Goal: Task Accomplishment & Management: Complete application form

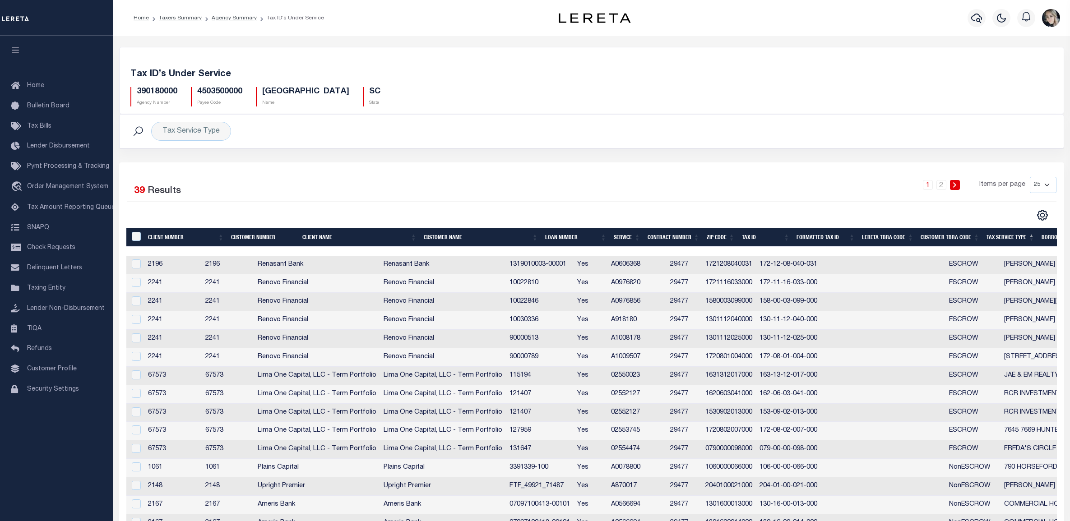
select select "25"
click at [183, 19] on link "Taxers Summary" at bounding box center [180, 17] width 43 height 5
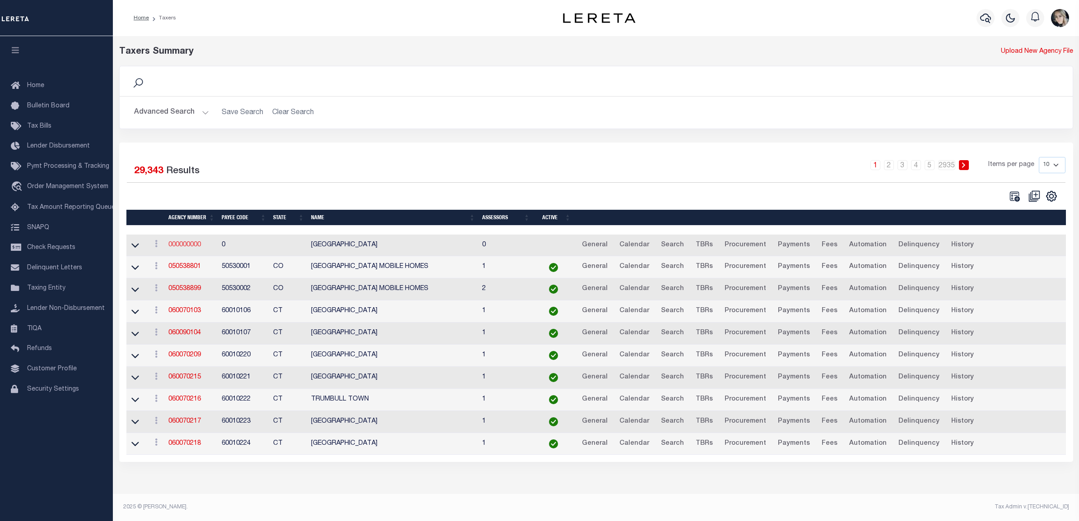
click at [186, 245] on link "000000000" at bounding box center [184, 245] width 33 height 6
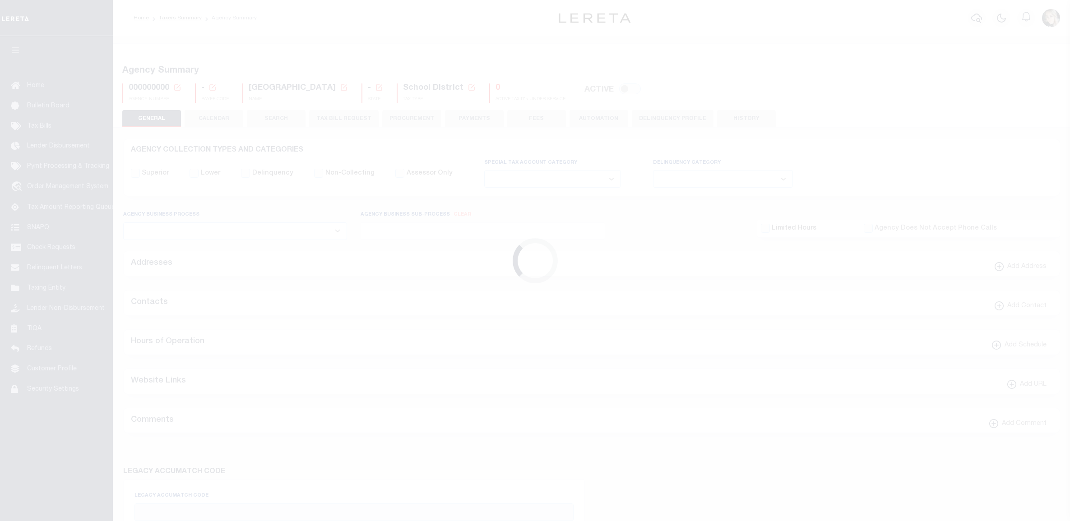
select select
click at [177, 87] on icon at bounding box center [177, 88] width 8 height 8
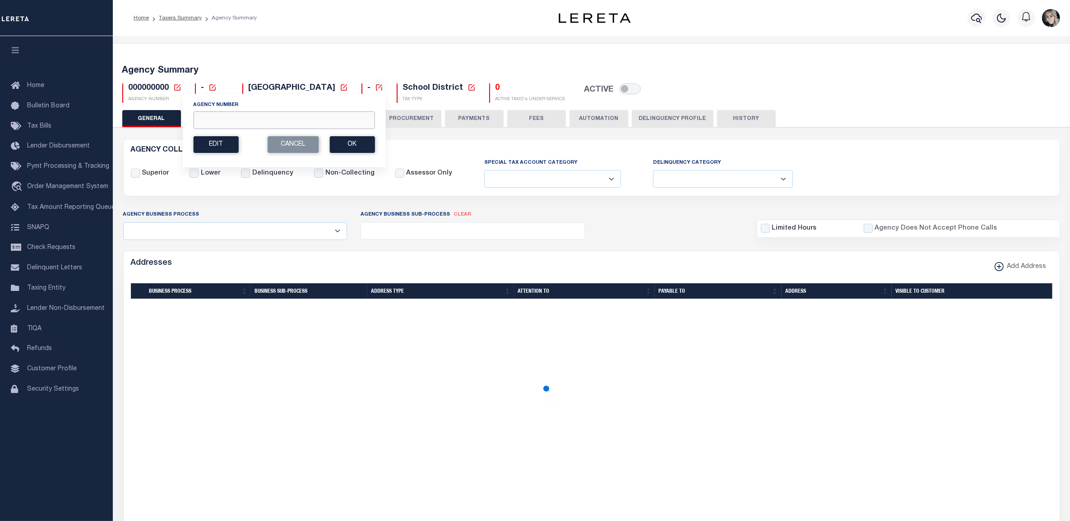
click at [214, 119] on input "Agency Number" at bounding box center [283, 121] width 181 height 18
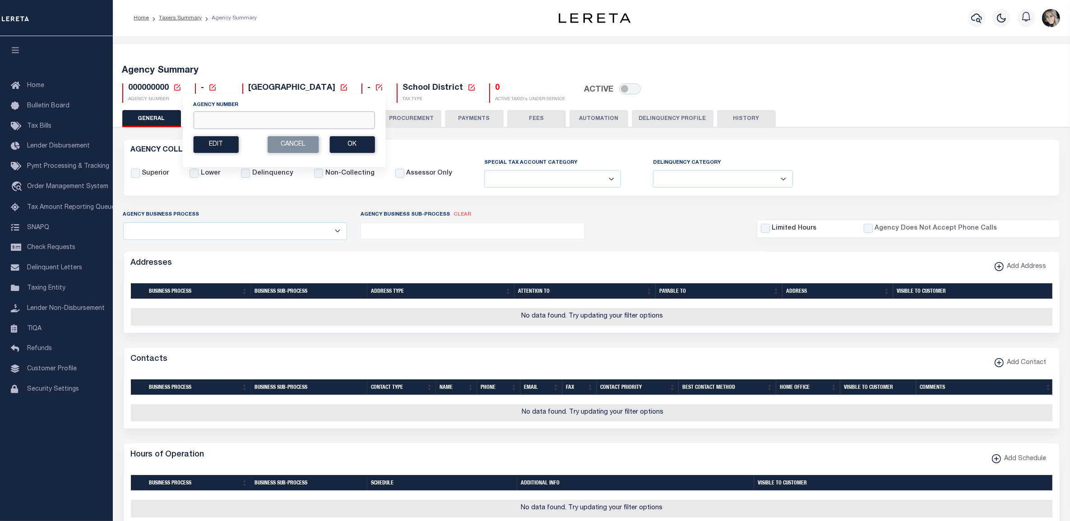
click at [216, 119] on input "Agency Number" at bounding box center [283, 121] width 181 height 18
paste input "3"
type input "360060000"
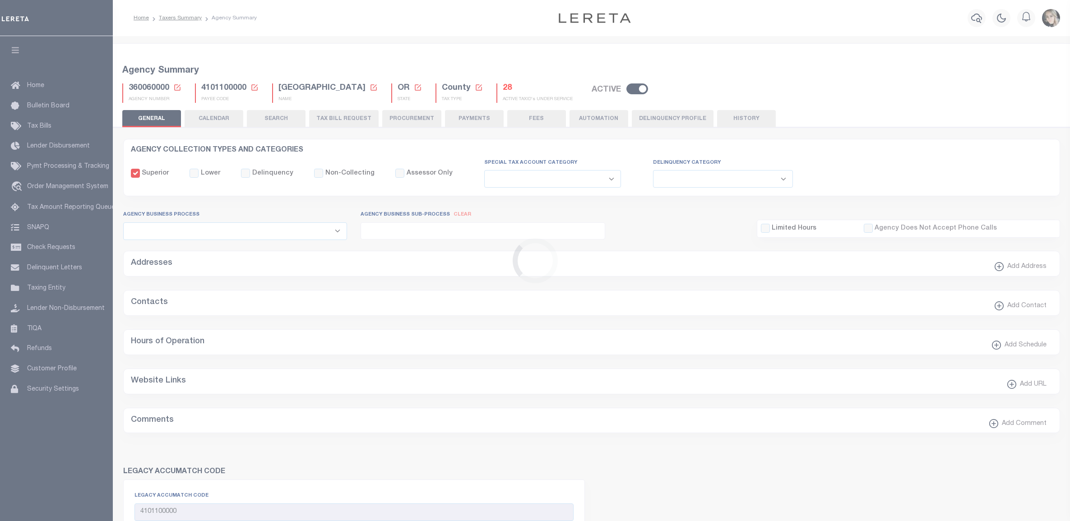
select select
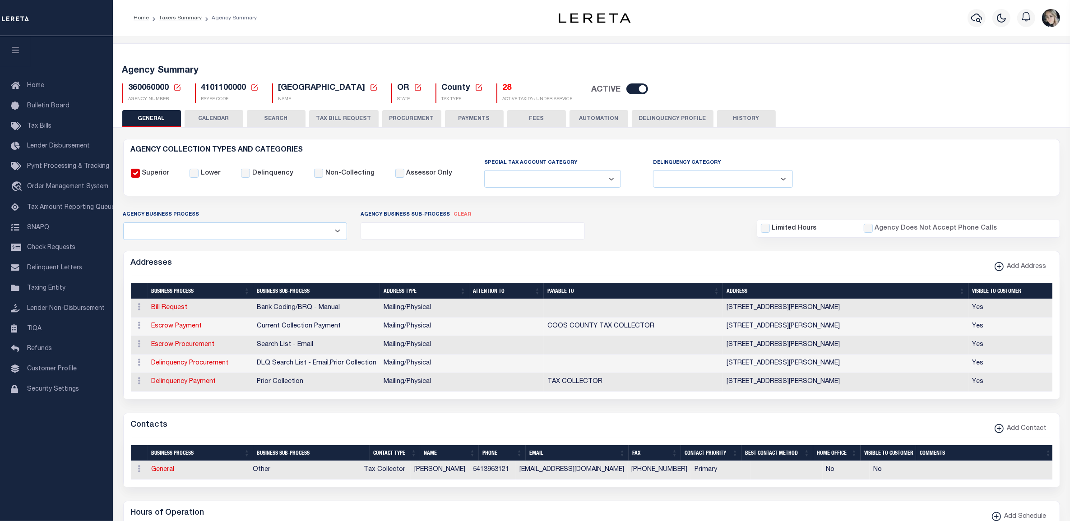
click at [325, 121] on button "TAX BILL REQUEST" at bounding box center [344, 118] width 70 height 17
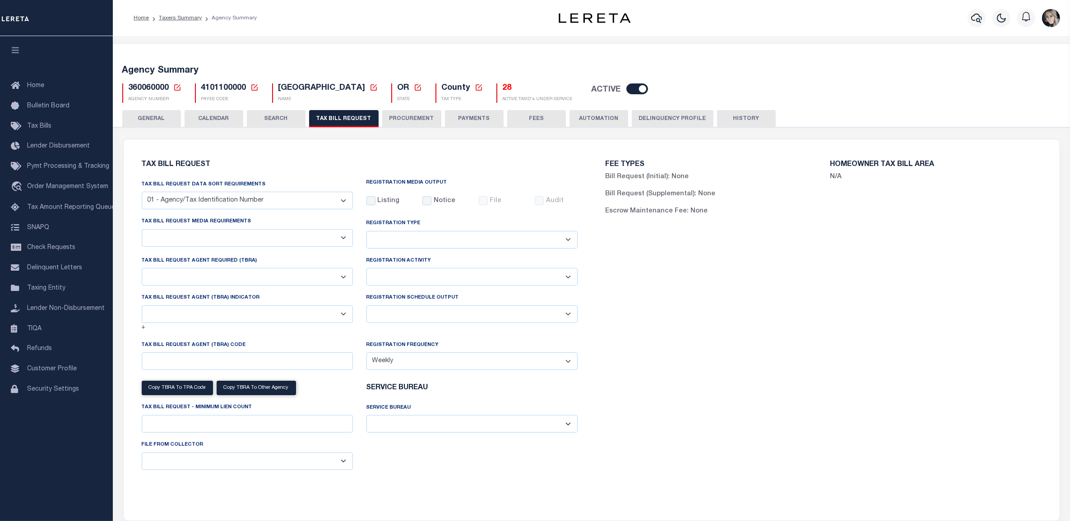
checkbox input "false"
select select "22"
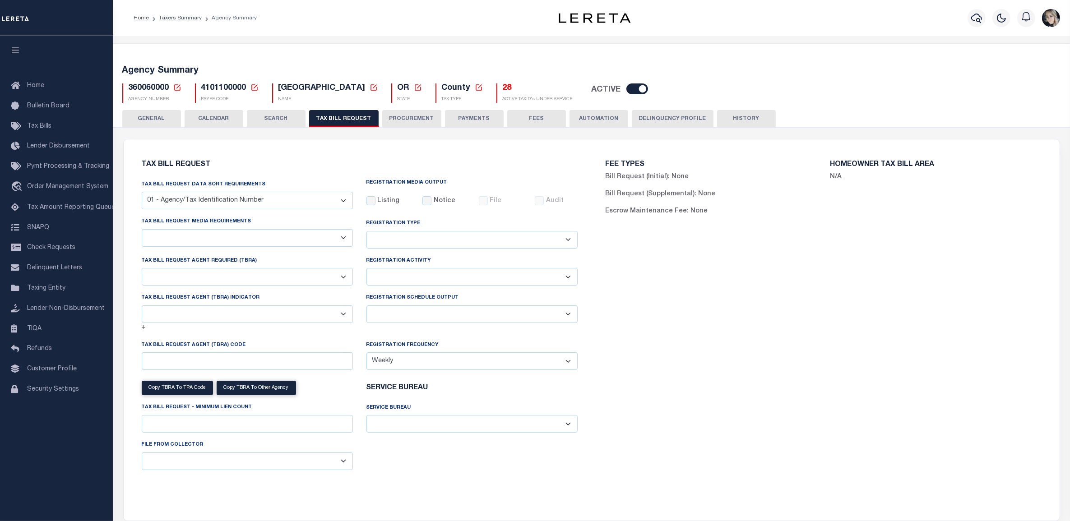
select select "true"
select select "9"
type input "LTS"
select select
select select "4100743000"
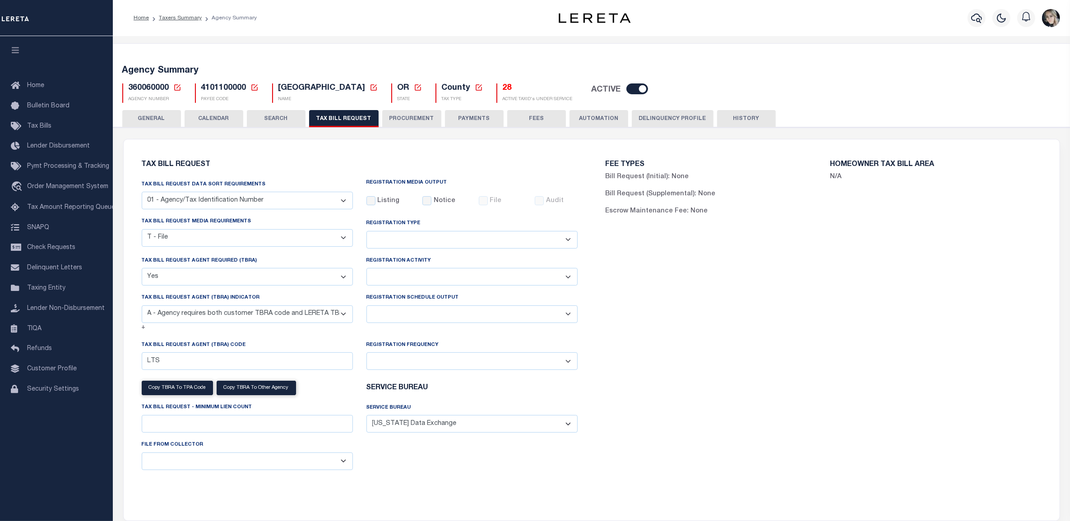
scroll to position [808, 0]
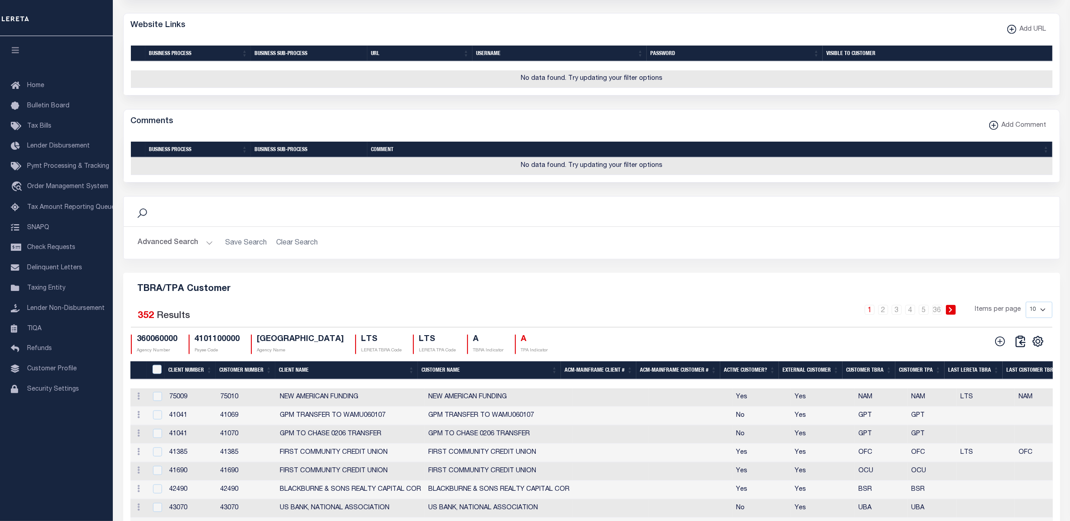
click at [140, 218] on icon at bounding box center [141, 213] width 9 height 9
click at [175, 252] on button "Advanced Search" at bounding box center [175, 243] width 75 height 18
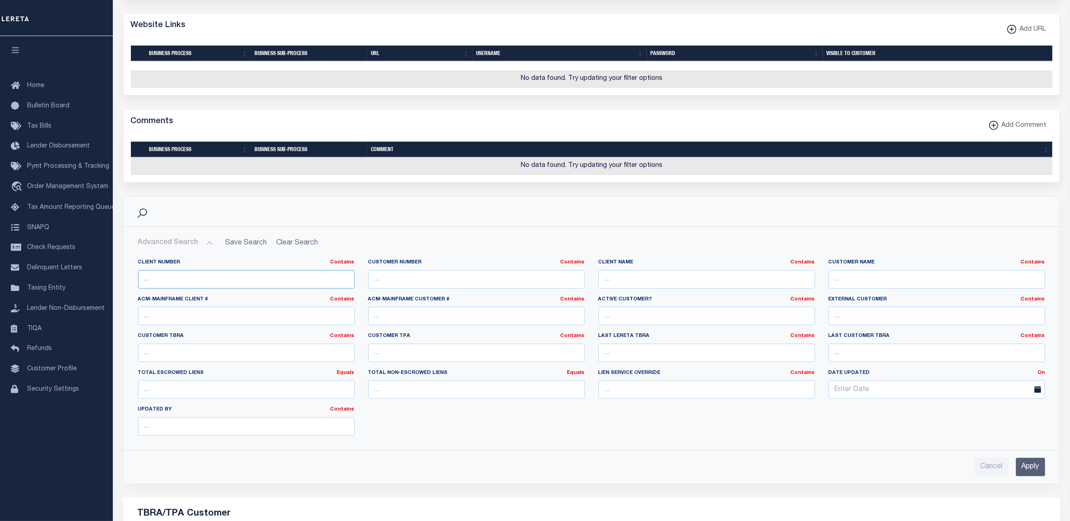
click at [260, 289] on input "text" at bounding box center [246, 279] width 217 height 19
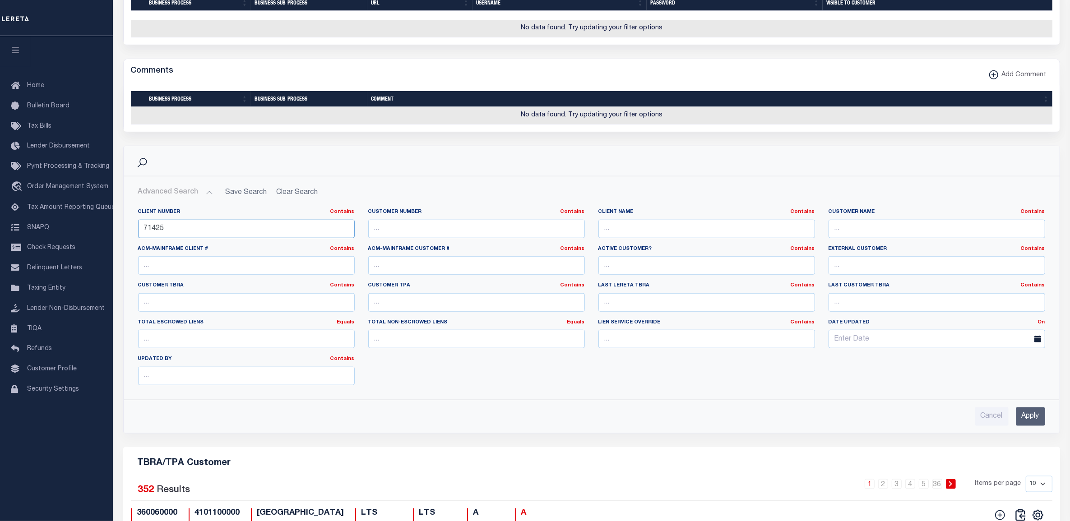
scroll to position [921, 0]
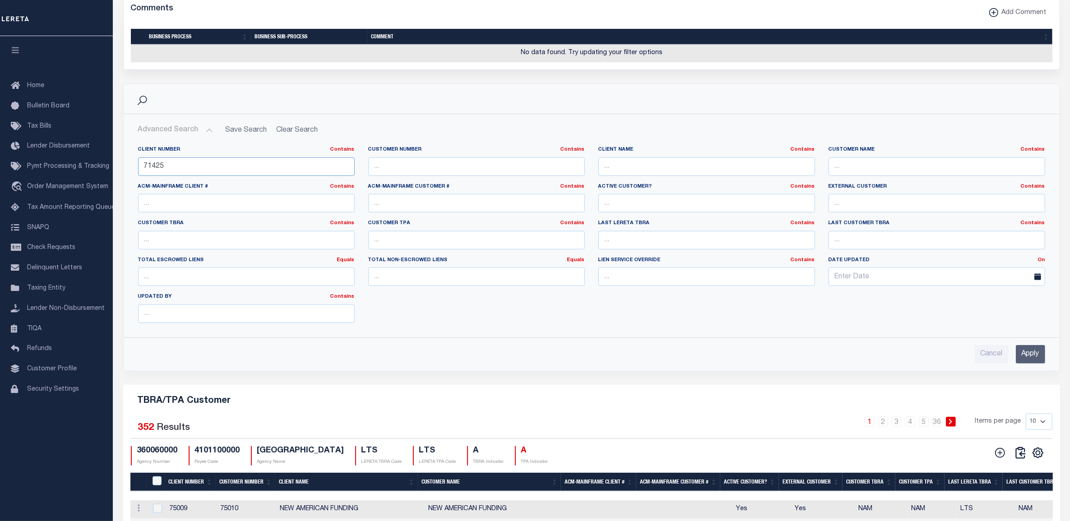
type input "71425"
drag, startPoint x: 1041, startPoint y: 388, endPoint x: 1032, endPoint y: 384, distance: 10.1
click at [1041, 364] on input "Apply" at bounding box center [1030, 354] width 29 height 19
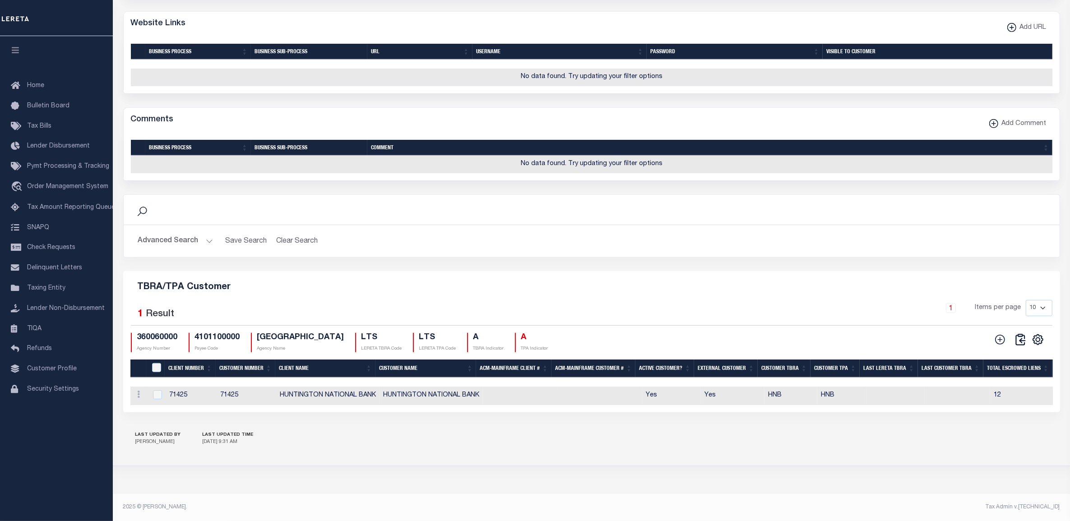
scroll to position [846, 0]
click at [155, 391] on input "checkbox" at bounding box center [157, 395] width 9 height 9
checkbox input "true"
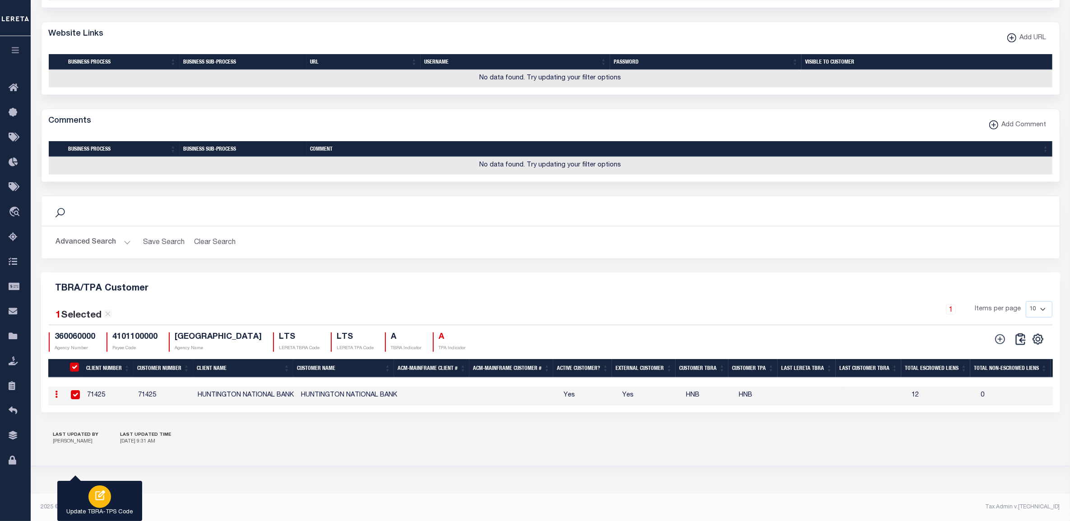
scroll to position [786, 0]
click at [90, 493] on div "button" at bounding box center [99, 497] width 23 height 23
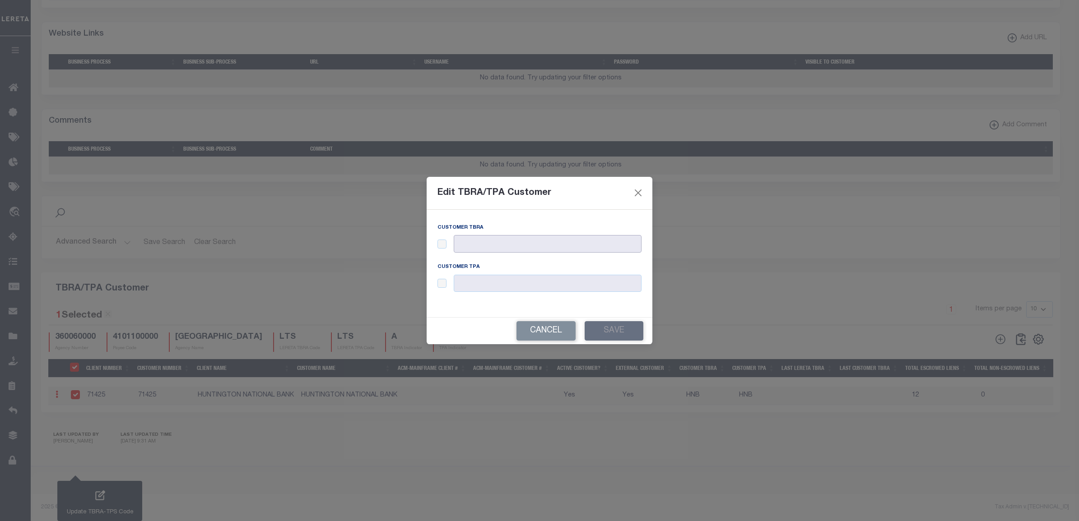
click at [495, 251] on input "text" at bounding box center [548, 244] width 188 height 18
click at [441, 246] on input "checkbox" at bounding box center [441, 244] width 9 height 9
checkbox input "true"
click at [443, 283] on input "checkbox" at bounding box center [441, 283] width 9 height 9
checkbox input "true"
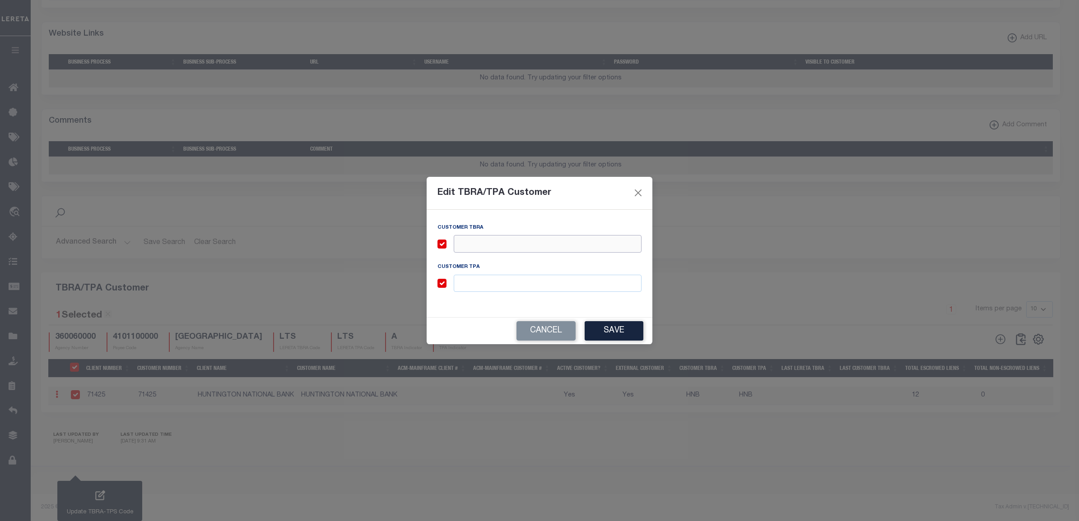
click at [476, 245] on input "text" at bounding box center [548, 244] width 188 height 18
type input "HNB"
click at [468, 288] on input "text" at bounding box center [548, 284] width 188 height 18
type input "HNB"
click at [604, 330] on button "Save" at bounding box center [614, 330] width 59 height 19
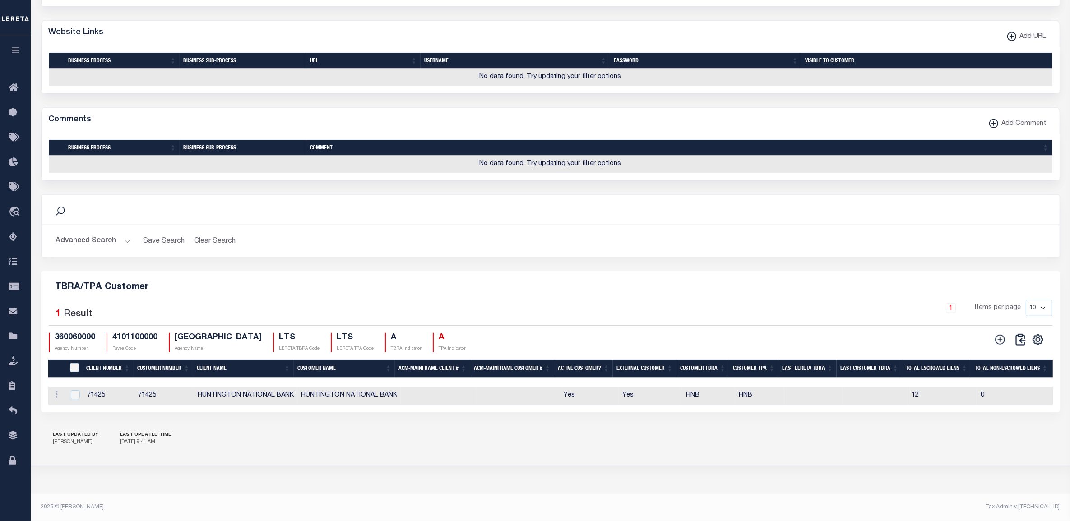
click at [633, 233] on h2 "Advanced Search Save Search Clear Search TBRAAndTPACustomerGridWrapper_dynamict…" at bounding box center [551, 242] width 1004 height 18
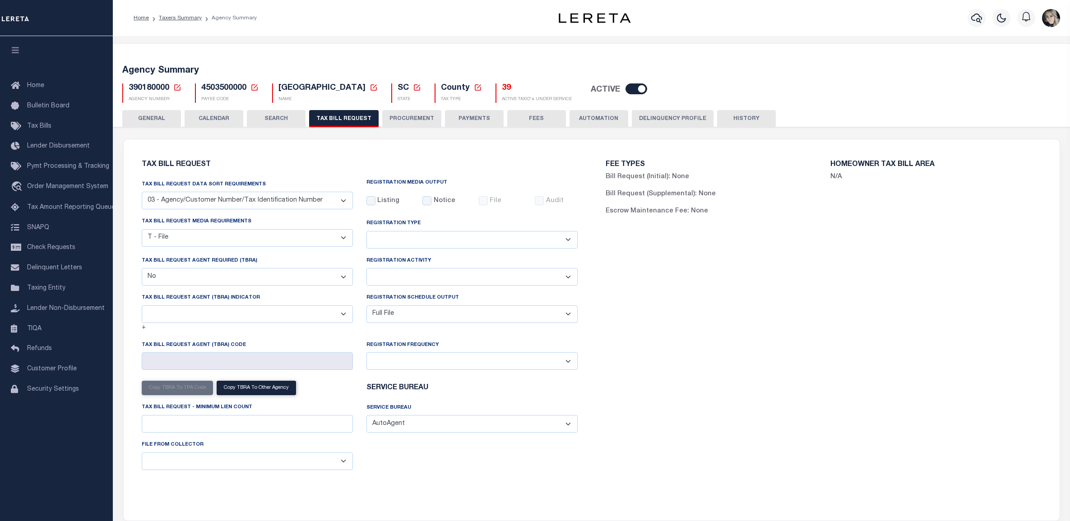
select select "27"
select select "22"
select select "false"
select select "1"
select select
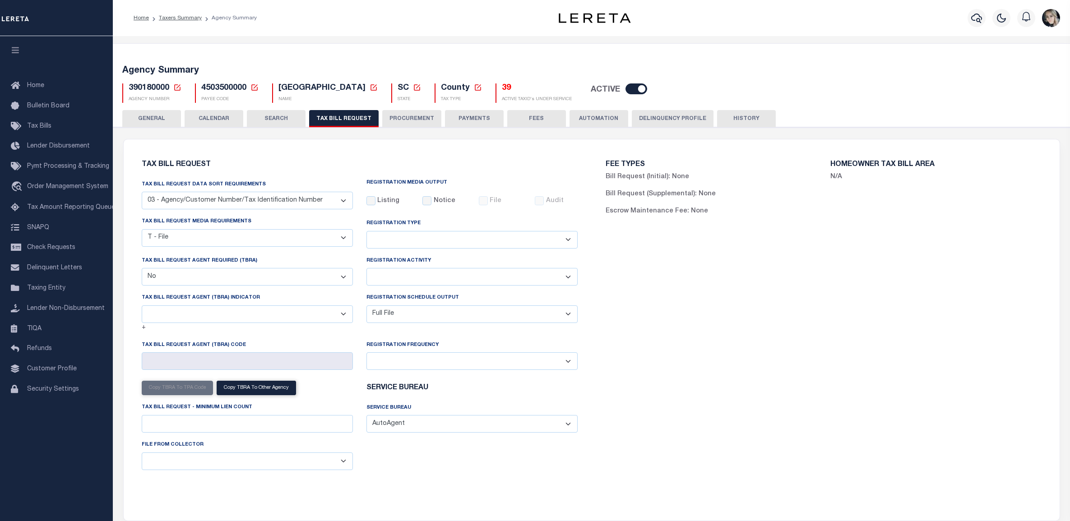
select select "7803021001"
